Goal: Task Accomplishment & Management: Use online tool/utility

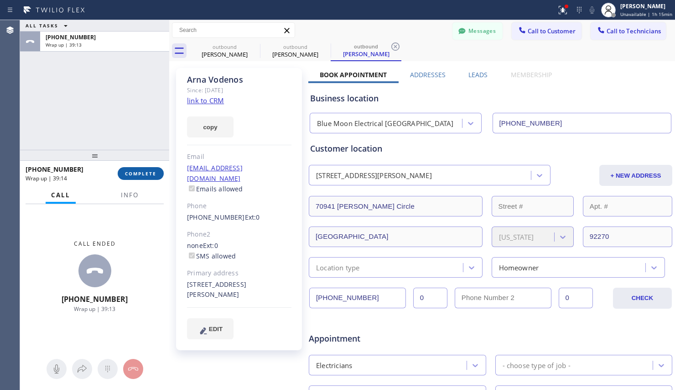
click at [149, 177] on button "COMPLETE" at bounding box center [141, 173] width 46 height 13
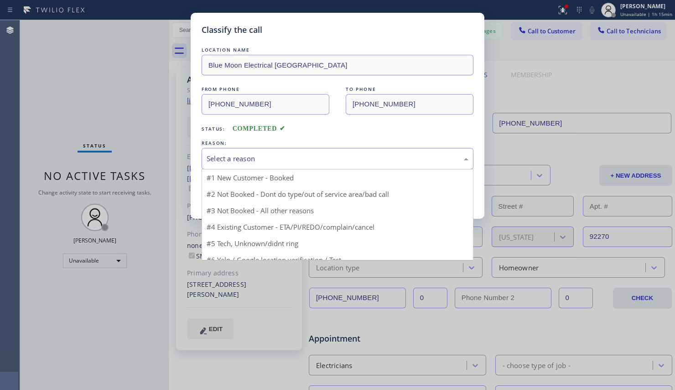
click at [271, 156] on div "Select a reason" at bounding box center [338, 158] width 262 height 10
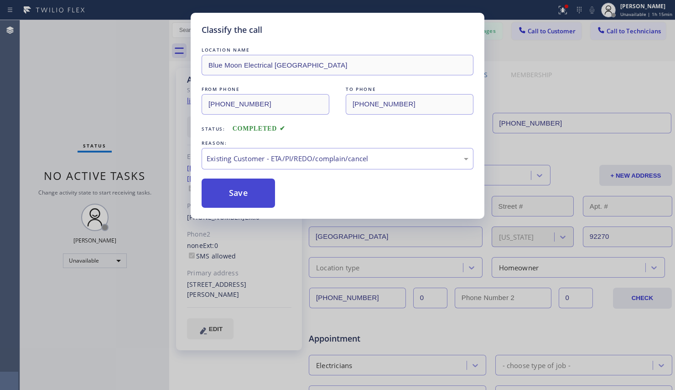
click at [239, 197] on button "Save" at bounding box center [238, 192] width 73 height 29
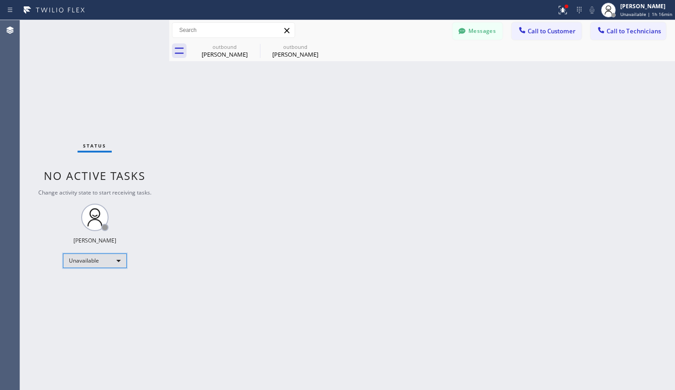
click at [82, 262] on div "Unavailable" at bounding box center [95, 260] width 64 height 15
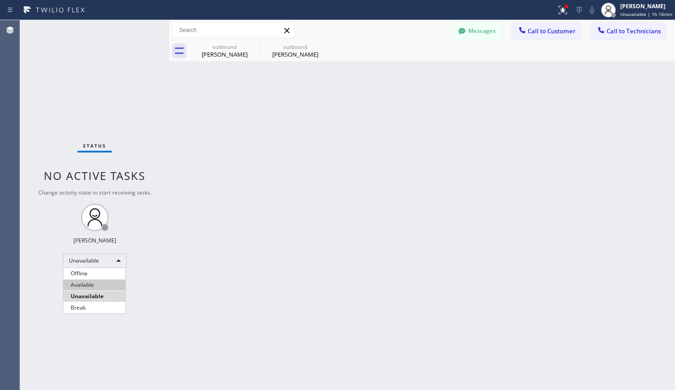
click at [85, 285] on li "Available" at bounding box center [94, 284] width 62 height 11
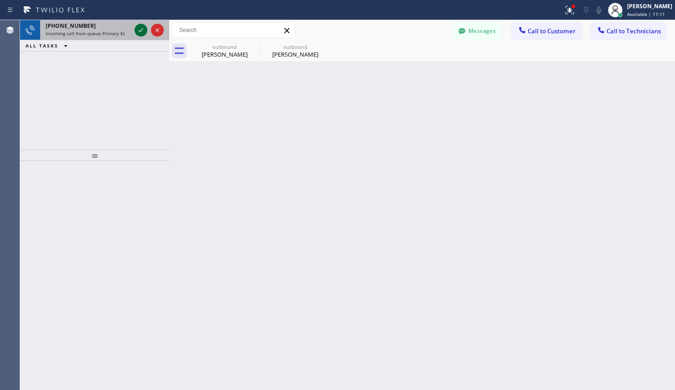
click at [143, 26] on icon at bounding box center [140, 30] width 11 height 11
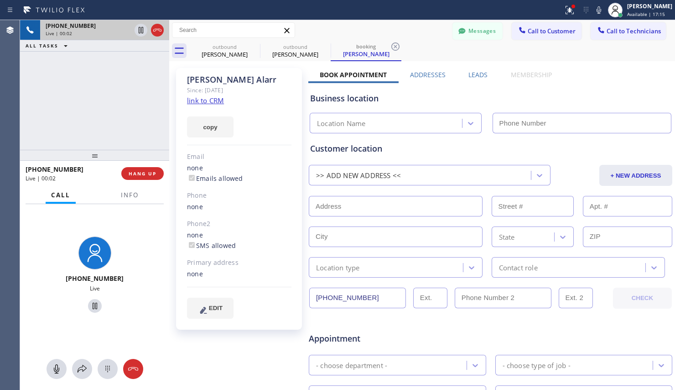
type input "[PHONE_NUMBER]"
click at [211, 102] on link "link to CRM" at bounding box center [205, 100] width 37 height 9
click at [142, 173] on span "HANG UP" at bounding box center [143, 173] width 28 height 6
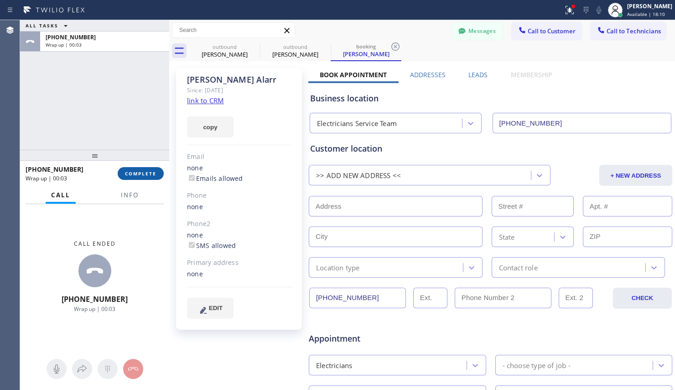
click at [139, 172] on span "COMPLETE" at bounding box center [140, 173] width 31 height 6
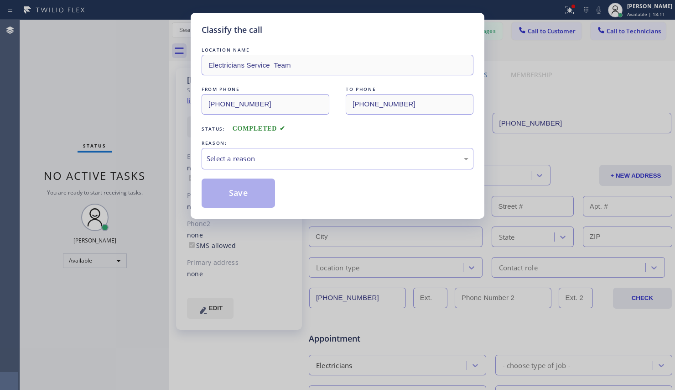
click at [288, 140] on div "REASON:" at bounding box center [338, 143] width 272 height 10
click at [292, 153] on div "Select a reason" at bounding box center [338, 158] width 262 height 10
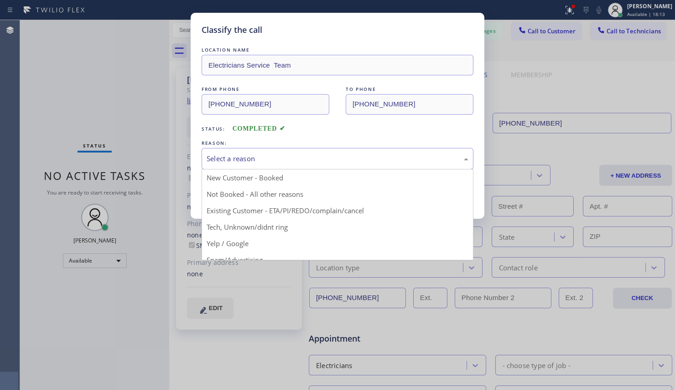
drag, startPoint x: 278, startPoint y: 211, endPoint x: 262, endPoint y: 210, distance: 16.4
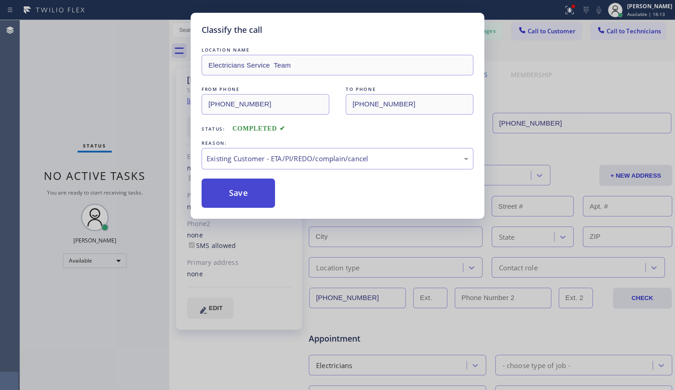
click at [238, 200] on button "Save" at bounding box center [238, 192] width 73 height 29
type input "[PHONE_NUMBER]"
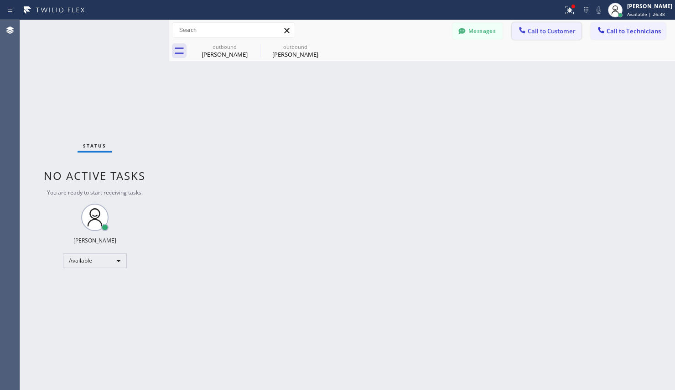
click at [551, 31] on span "Call to Customer" at bounding box center [552, 31] width 48 height 8
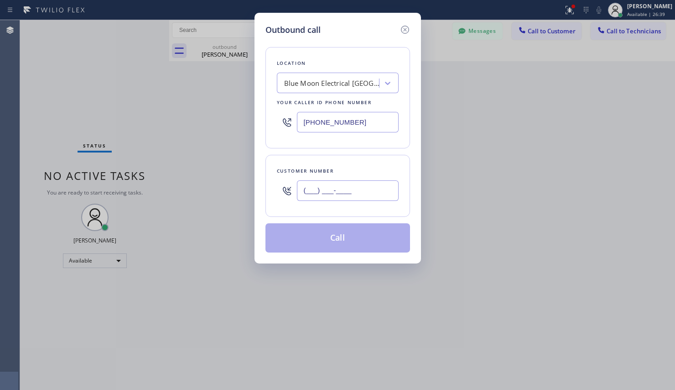
click at [360, 187] on input "(___) ___-____" at bounding box center [348, 190] width 102 height 21
paste input "805) 883-8593"
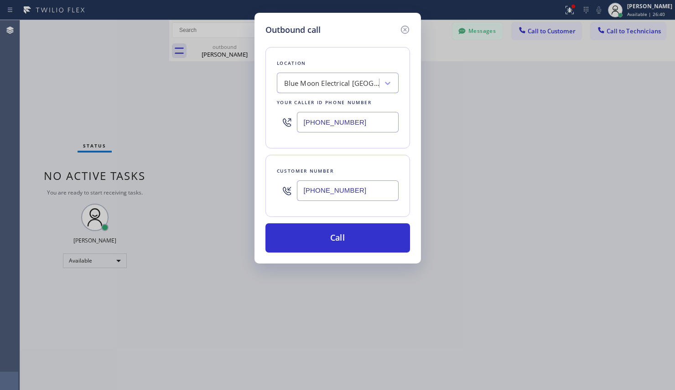
type input "[PHONE_NUMBER]"
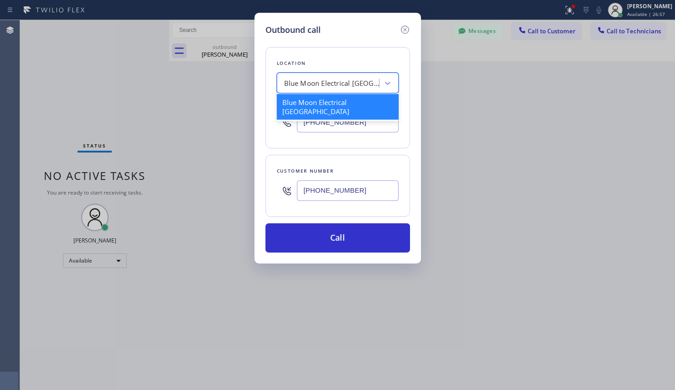
click at [326, 86] on div "Blue Moon Electrical [GEOGRAPHIC_DATA]" at bounding box center [332, 83] width 96 height 10
click at [327, 80] on div "Blue Moon Electrical [GEOGRAPHIC_DATA]" at bounding box center [332, 83] width 96 height 10
paste input "Blue Moon Electrical [PERSON_NAME]"
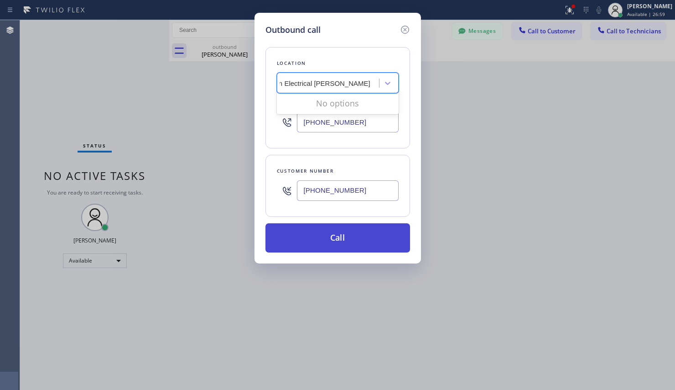
scroll to position [0, 34]
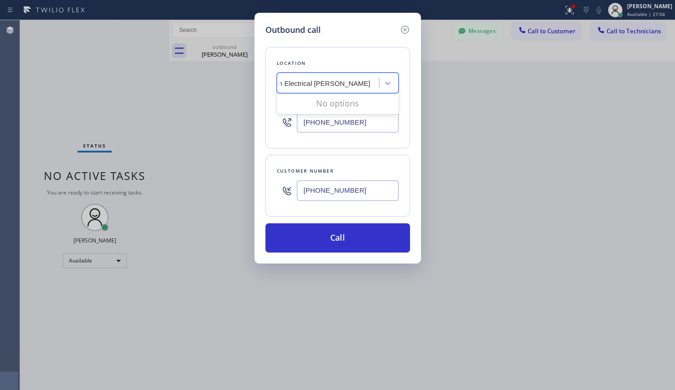
drag, startPoint x: 281, startPoint y: 82, endPoint x: 377, endPoint y: 88, distance: 95.5
click at [376, 88] on div "Blue Moon Electrical [PERSON_NAME] Blue Moon Electrical [PERSON_NAME]" at bounding box center [329, 83] width 99 height 16
type input "B"
type input "blue moon electrical [PERSON_NAME]"
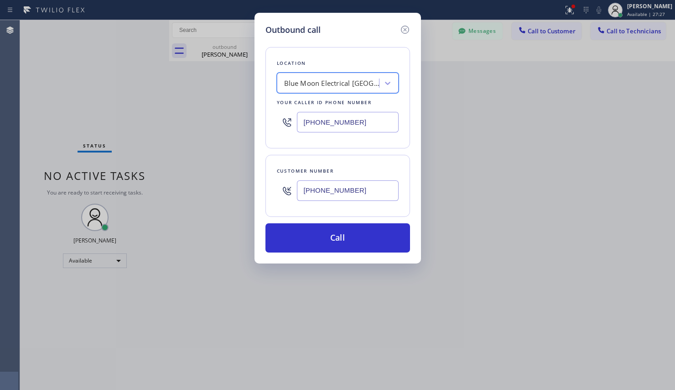
click at [295, 84] on div "Blue Moon Electrical [GEOGRAPHIC_DATA]" at bounding box center [332, 83] width 96 height 10
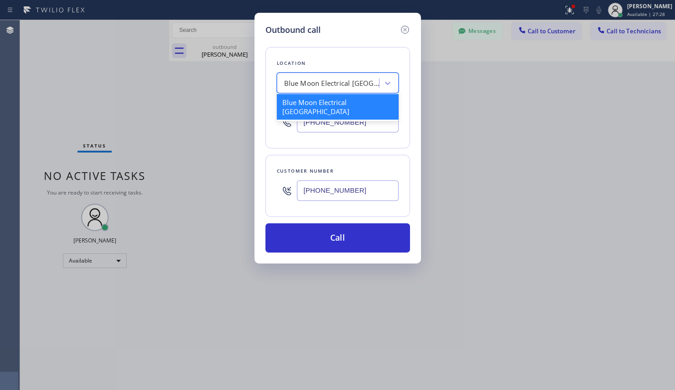
paste input "Blue Moon Electrical [PERSON_NAME]"
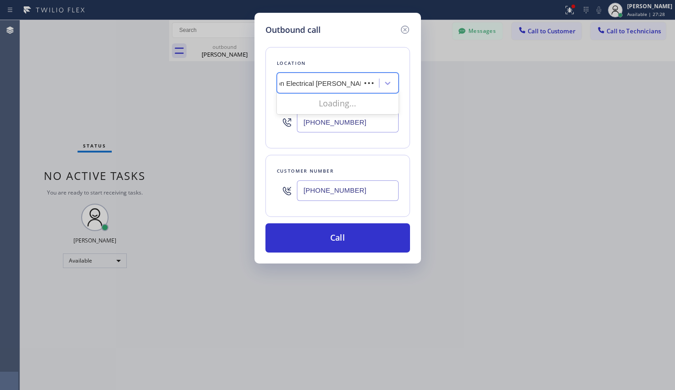
scroll to position [0, 19]
click at [282, 84] on input "Blue Moon Electrical [PERSON_NAME]" at bounding box center [319, 83] width 109 height 8
drag, startPoint x: 344, startPoint y: 82, endPoint x: 393, endPoint y: 93, distance: 49.9
click at [392, 92] on div "Blue Moon Electrical [PERSON_NAME] Blue Moon Electrical [PERSON_NAME]" at bounding box center [338, 83] width 122 height 21
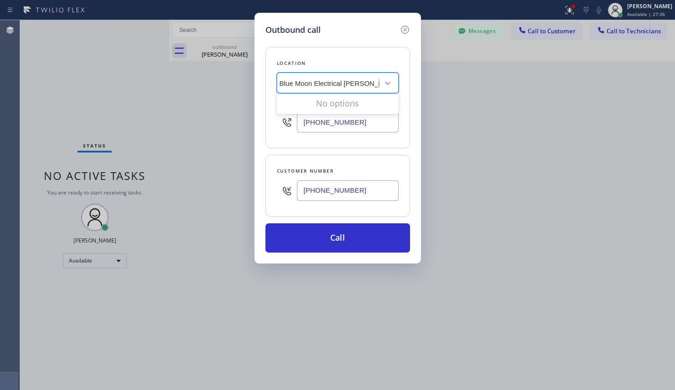
type input "Blue Moon Electrical"
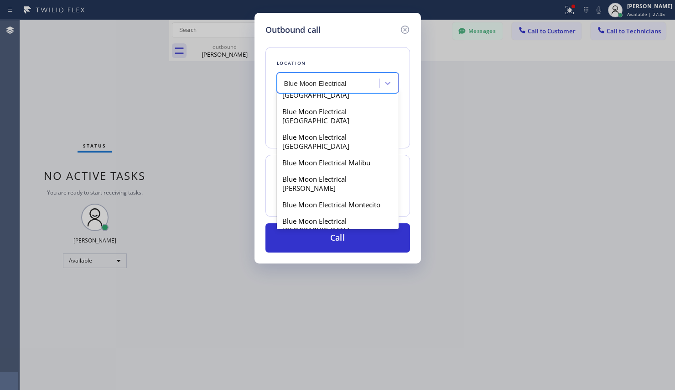
scroll to position [0, 0]
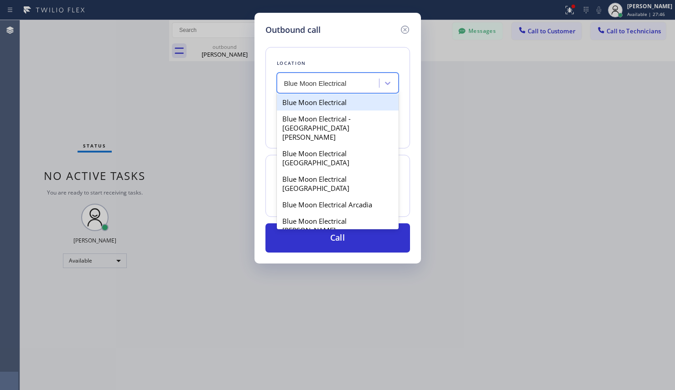
click at [322, 101] on div "Blue Moon Electrical" at bounding box center [338, 102] width 122 height 16
type input "[PHONE_NUMBER]"
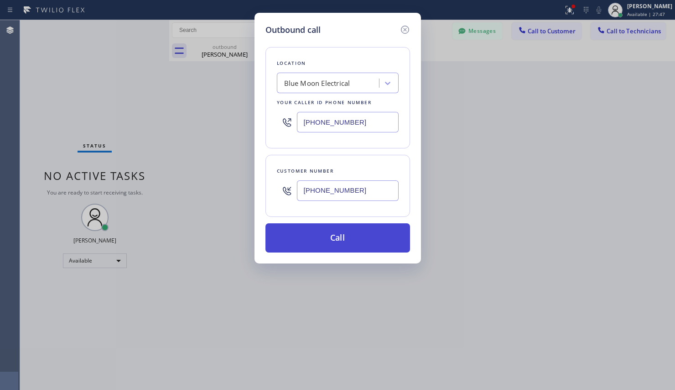
click at [361, 239] on button "Call" at bounding box center [337, 237] width 145 height 29
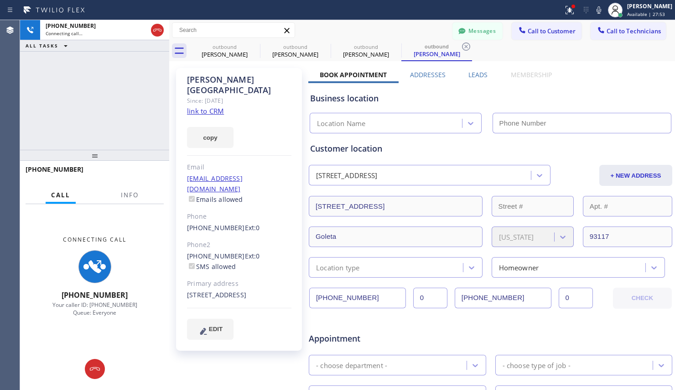
type input "[PHONE_NUMBER]"
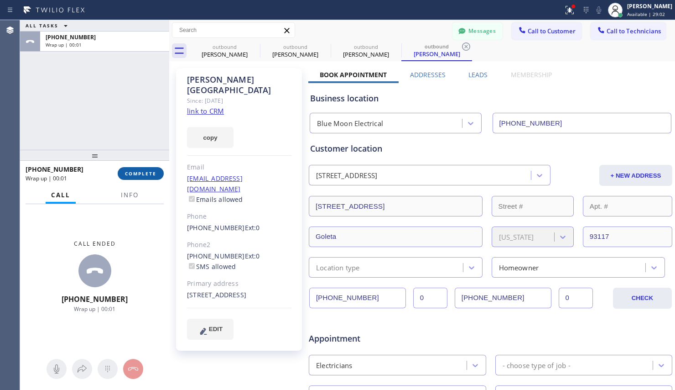
click at [137, 174] on span "COMPLETE" at bounding box center [140, 173] width 31 height 6
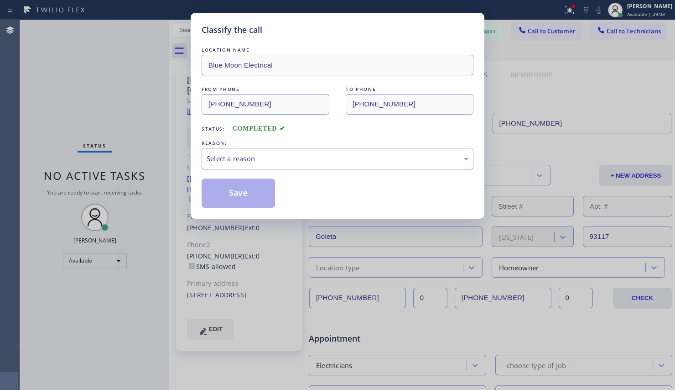
click at [281, 168] on div "Select a reason" at bounding box center [338, 158] width 272 height 21
click at [255, 195] on button "Save" at bounding box center [238, 192] width 73 height 29
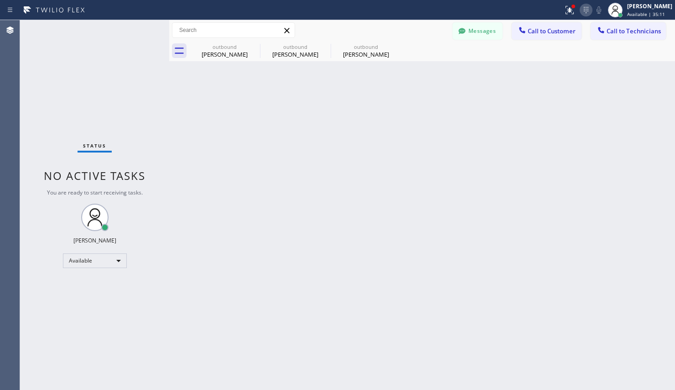
click at [592, 14] on icon at bounding box center [586, 10] width 11 height 11
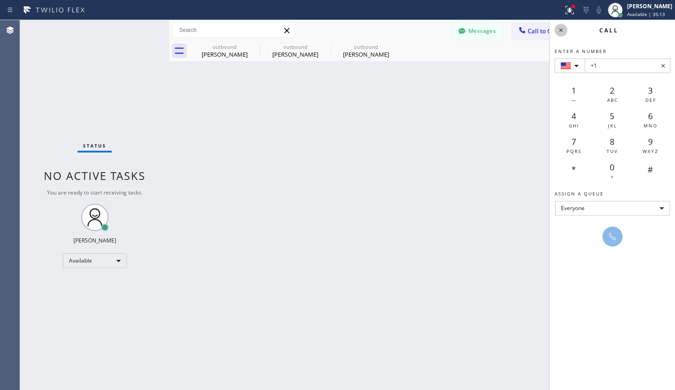
click at [556, 29] on icon at bounding box center [561, 30] width 11 height 11
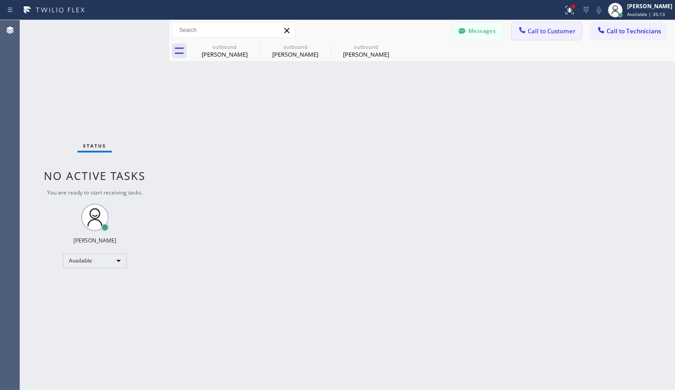
click at [543, 33] on span "Call to Customer" at bounding box center [552, 31] width 48 height 8
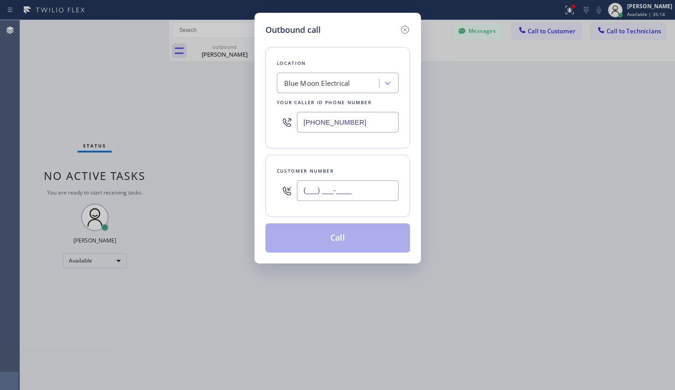
click at [347, 195] on input "(___) ___-____" at bounding box center [348, 190] width 102 height 21
paste input "626) 824-7059"
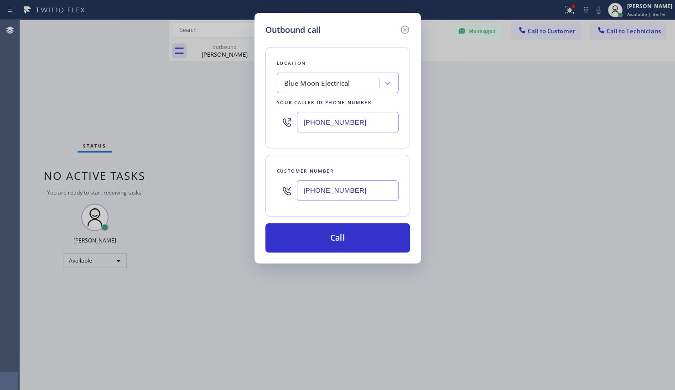
type input "[PHONE_NUMBER]"
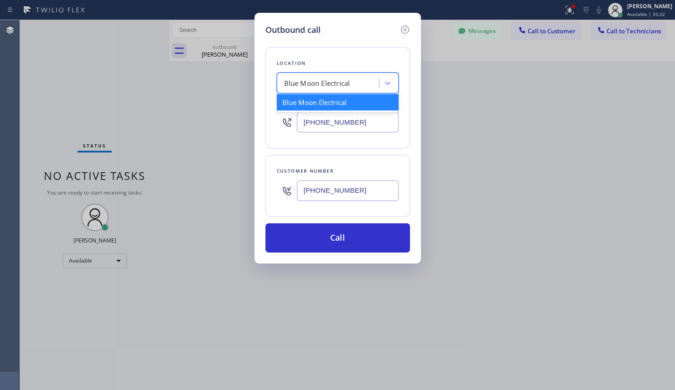
click at [322, 84] on div "Blue Moon Electrical" at bounding box center [317, 83] width 66 height 10
paste input "Marvel Electricians [GEOGRAPHIC_DATA]"
type input "Marvel Electricians [GEOGRAPHIC_DATA]"
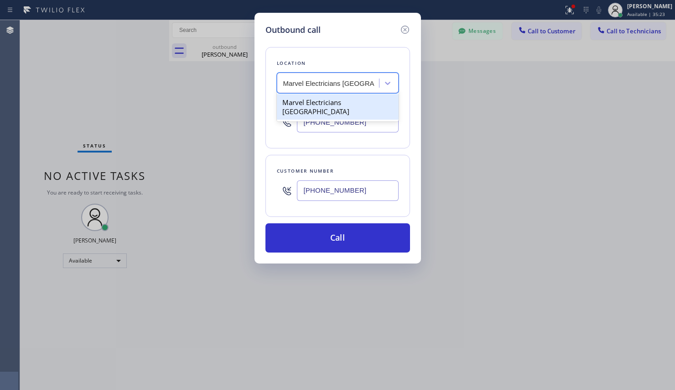
scroll to position [0, 1]
click at [316, 101] on div "Marvel Electricians [GEOGRAPHIC_DATA]" at bounding box center [338, 107] width 122 height 26
type input "[PHONE_NUMBER]"
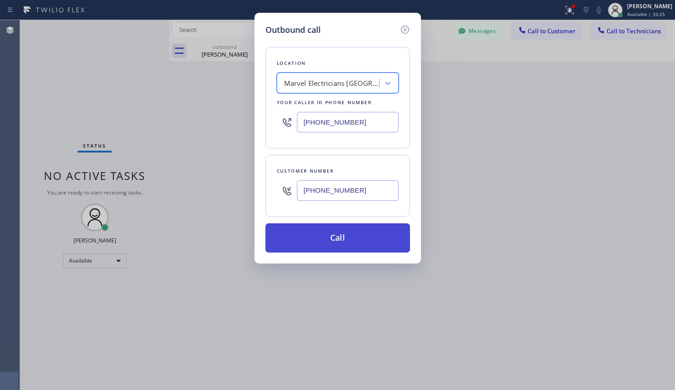
click at [329, 235] on button "Call" at bounding box center [337, 237] width 145 height 29
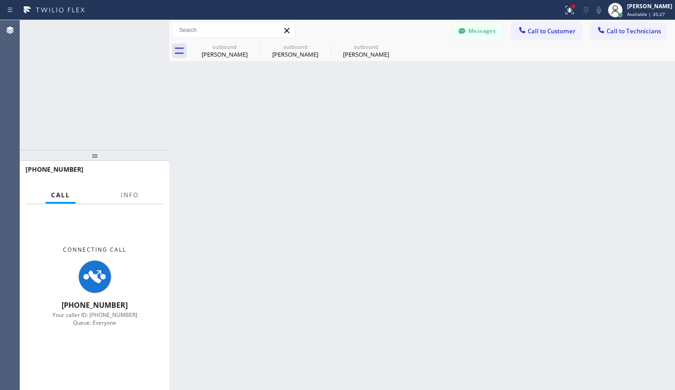
click at [351, 239] on div "Back to Dashboard Change Sender ID Customers Technicians SL [PERSON_NAME] [DATE…" at bounding box center [422, 204] width 506 height 369
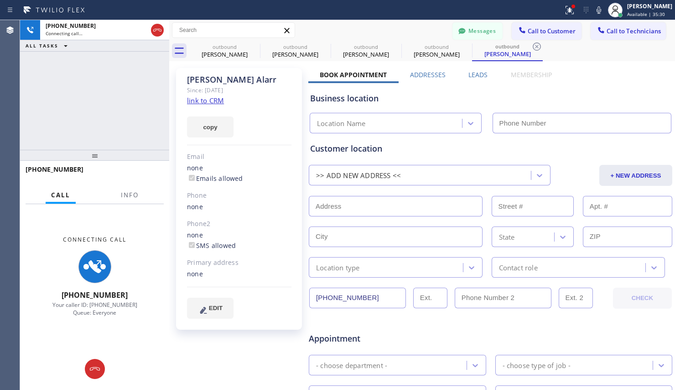
type input "[PHONE_NUMBER]"
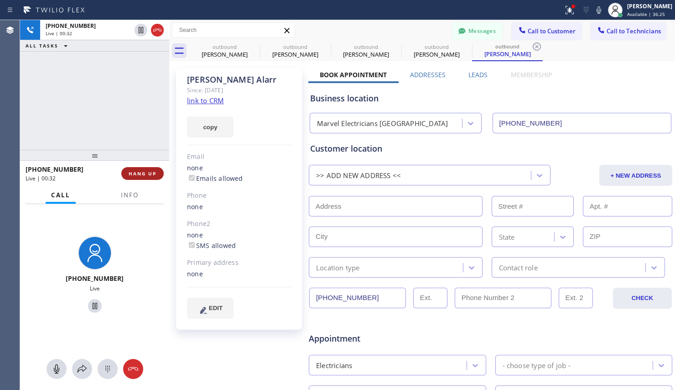
click at [134, 169] on button "HANG UP" at bounding box center [142, 173] width 42 height 13
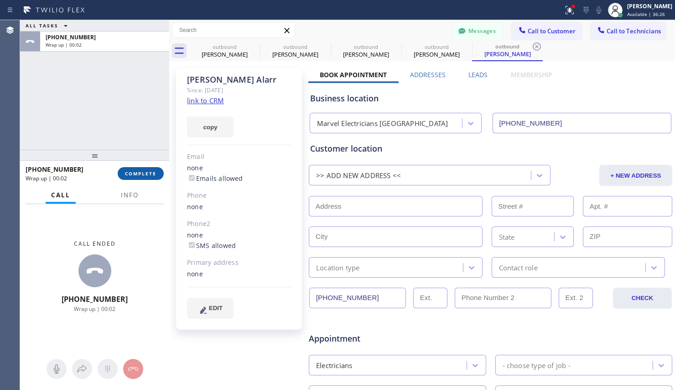
click at [150, 175] on span "COMPLETE" at bounding box center [140, 173] width 31 height 6
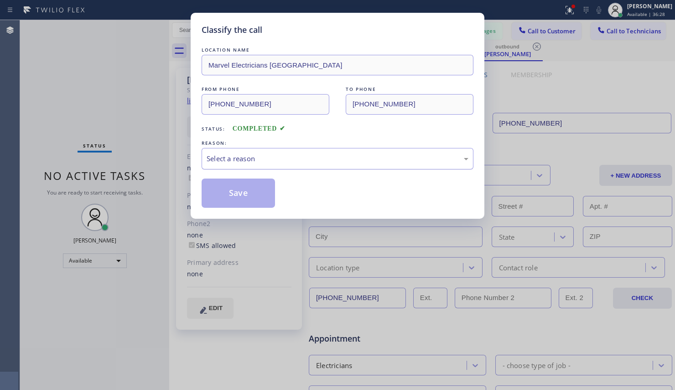
click at [244, 161] on div "Select a reason" at bounding box center [338, 158] width 262 height 10
click at [234, 195] on button "Save" at bounding box center [238, 192] width 73 height 29
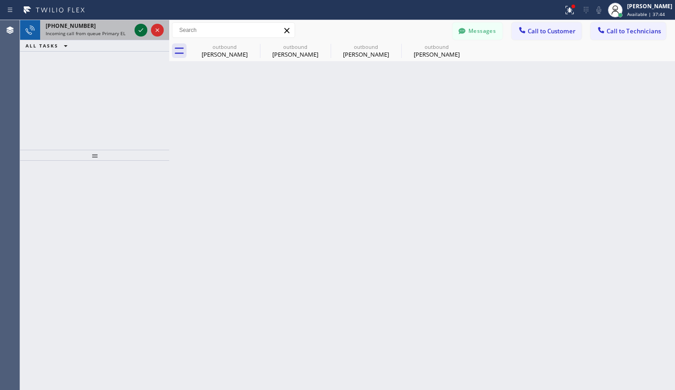
click at [139, 28] on icon at bounding box center [140, 30] width 11 height 11
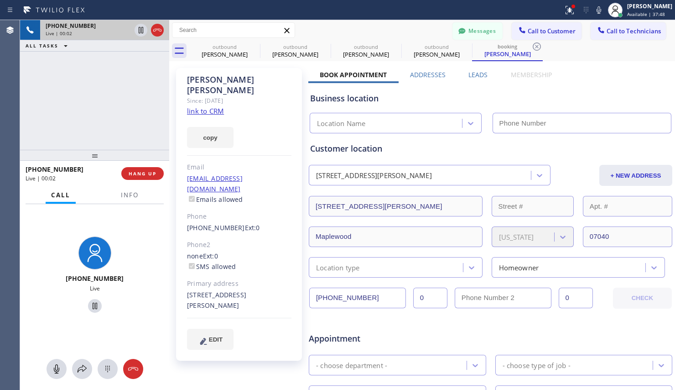
type input "[PHONE_NUMBER]"
click at [200, 106] on link "link to CRM" at bounding box center [205, 110] width 37 height 9
click at [93, 307] on icon at bounding box center [94, 305] width 11 height 11
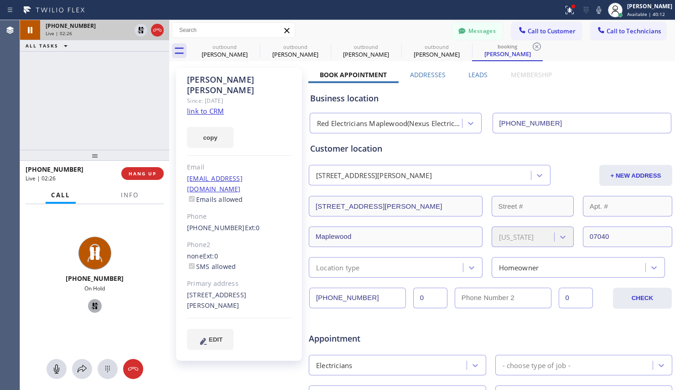
click at [89, 302] on icon at bounding box center [94, 305] width 11 height 11
click at [140, 173] on span "HANG UP" at bounding box center [143, 173] width 28 height 6
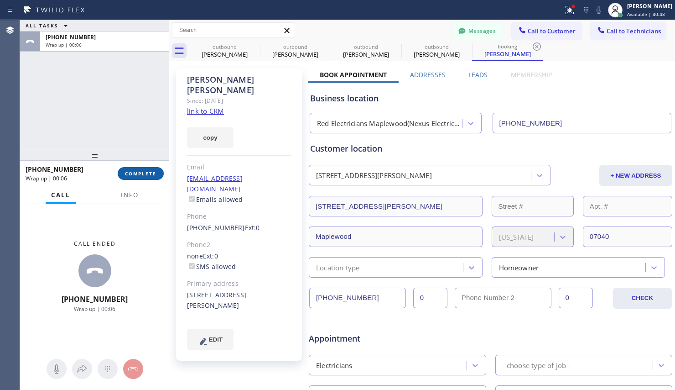
click at [154, 174] on span "COMPLETE" at bounding box center [140, 173] width 31 height 6
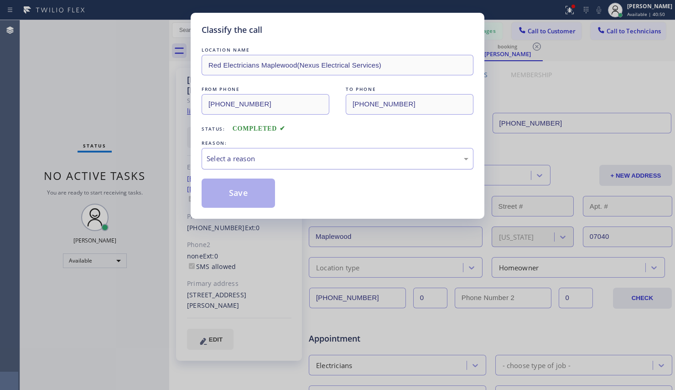
click at [276, 157] on div "Select a reason" at bounding box center [338, 158] width 262 height 10
click at [238, 188] on button "Save" at bounding box center [238, 192] width 73 height 29
type input "[PHONE_NUMBER]"
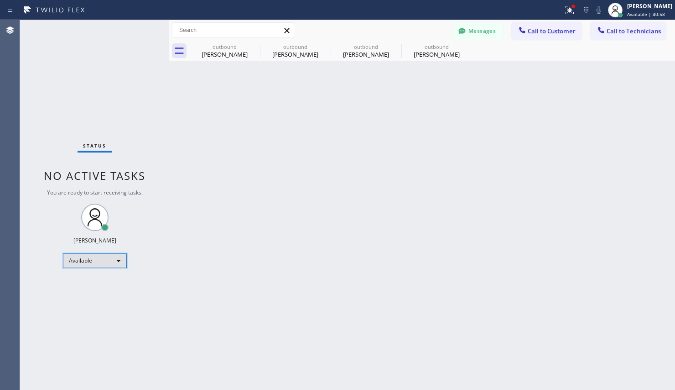
click at [108, 265] on div "Available" at bounding box center [95, 260] width 64 height 15
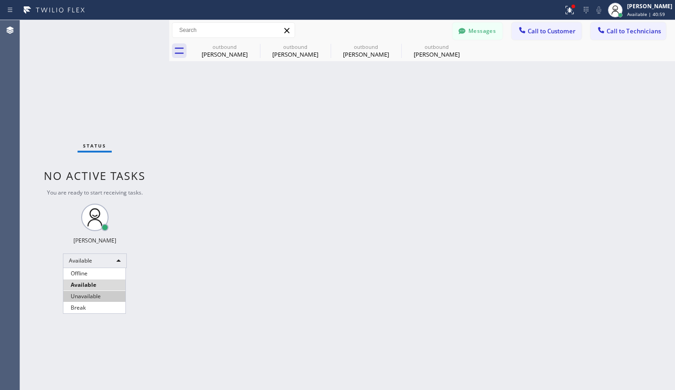
click at [90, 293] on li "Unavailable" at bounding box center [94, 296] width 62 height 11
click at [549, 29] on span "Call to Customer" at bounding box center [552, 31] width 48 height 8
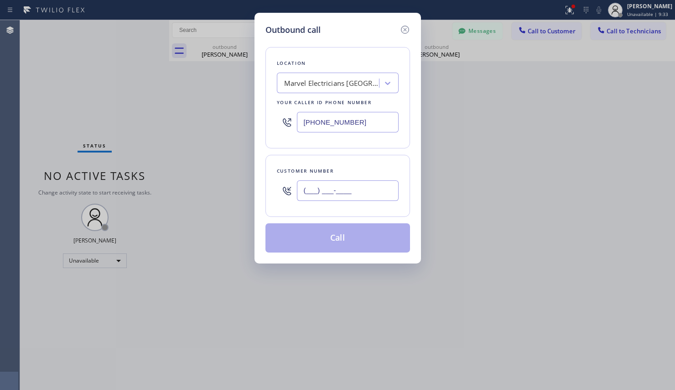
click at [329, 194] on input "(___) ___-____" at bounding box center [348, 190] width 102 height 21
paste input "805) 883-8593"
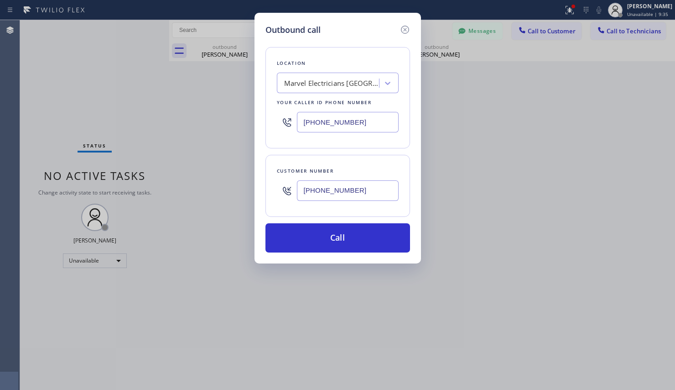
type input "[PHONE_NUMBER]"
click at [297, 84] on div "Marvel Electricians [GEOGRAPHIC_DATA]" at bounding box center [332, 83] width 96 height 10
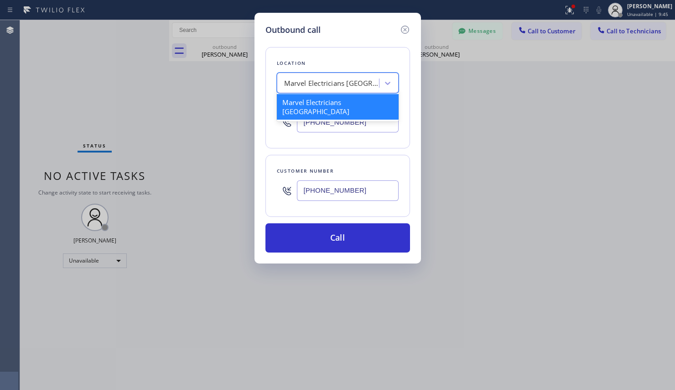
paste input "Blue Moon Electrical"
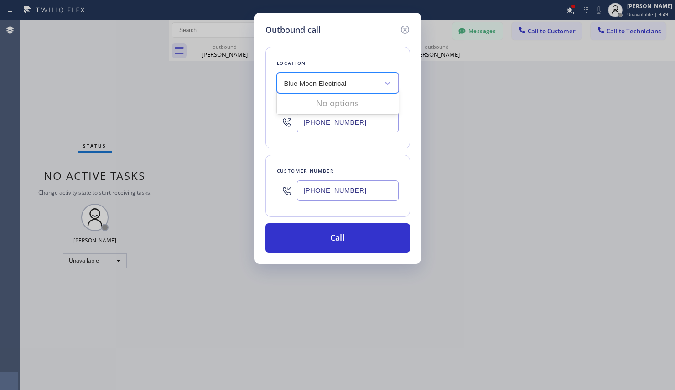
click at [301, 83] on input "Blue Moon Electrical" at bounding box center [324, 83] width 80 height 8
type input "Blue Moon Electrical"
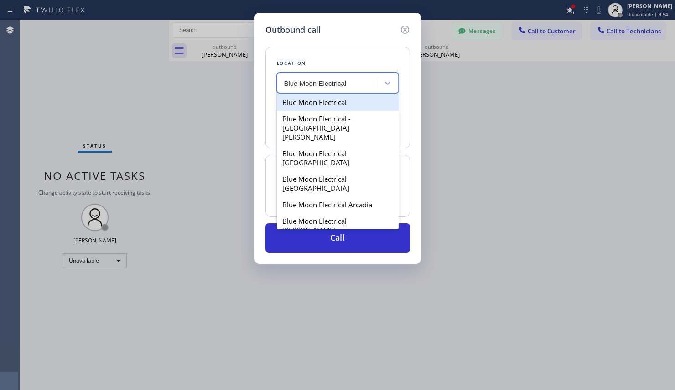
click at [305, 103] on div "Blue Moon Electrical" at bounding box center [338, 102] width 122 height 16
type input "[PHONE_NUMBER]"
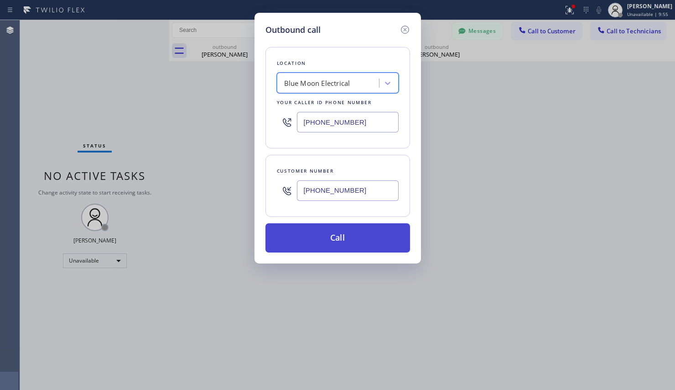
click at [319, 244] on button "Call" at bounding box center [337, 237] width 145 height 29
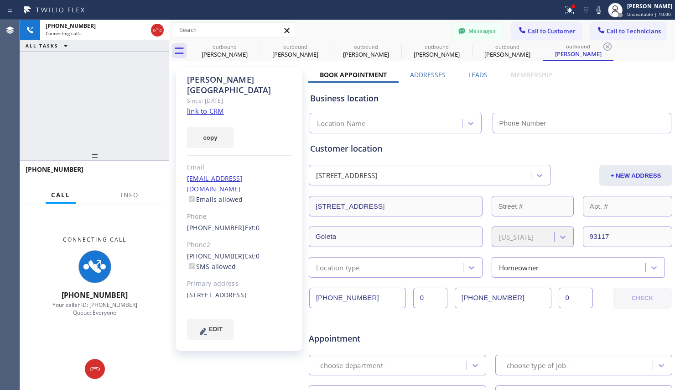
type input "[PHONE_NUMBER]"
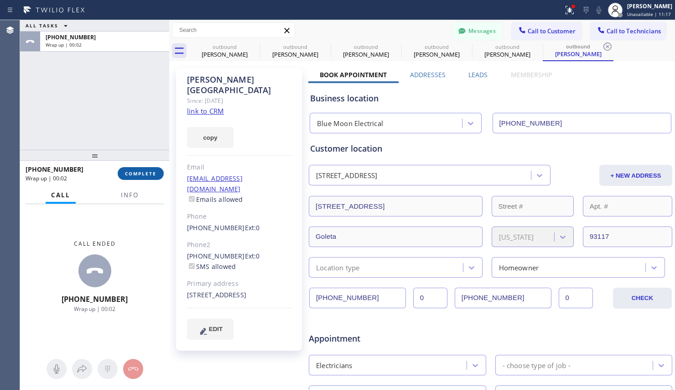
click at [143, 173] on span "COMPLETE" at bounding box center [140, 173] width 31 height 6
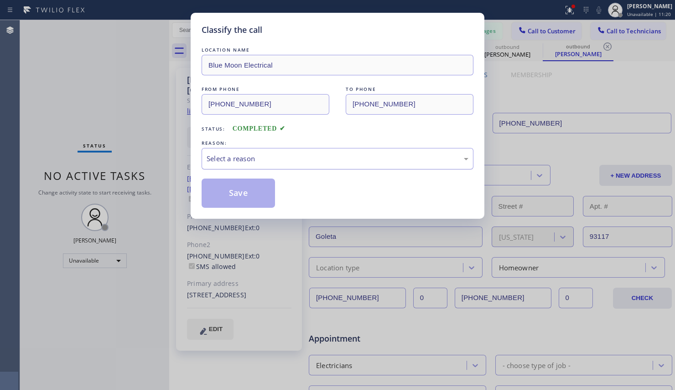
click at [255, 158] on div "Select a reason" at bounding box center [338, 158] width 262 height 10
click at [251, 193] on button "Save" at bounding box center [238, 192] width 73 height 29
